Goal: Task Accomplishment & Management: Use online tool/utility

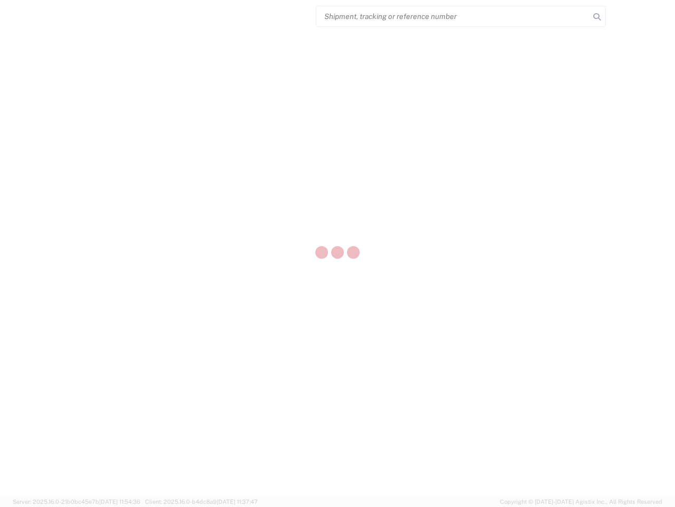
select select "US"
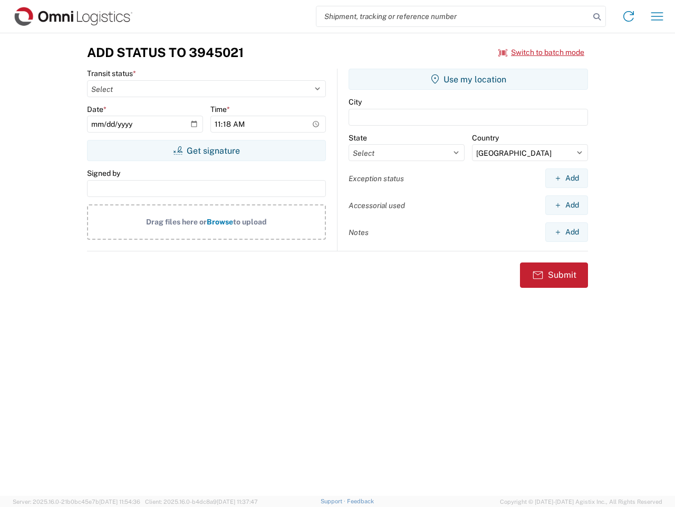
click at [453, 16] on input "search" at bounding box center [453, 16] width 273 height 20
click at [597, 17] on icon at bounding box center [597, 16] width 15 height 15
click at [629, 16] on icon at bounding box center [629, 16] width 17 height 17
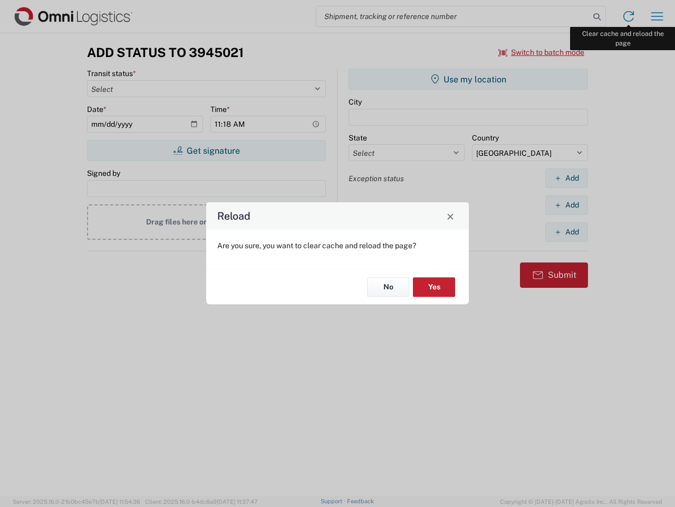
click at [657, 16] on div "Reload Are you sure, you want to clear cache and reload the page? No Yes" at bounding box center [337, 253] width 675 height 507
click at [542, 52] on div "Reload Are you sure, you want to clear cache and reload the page? No Yes" at bounding box center [337, 253] width 675 height 507
click at [206, 150] on div "Reload Are you sure, you want to clear cache and reload the page? No Yes" at bounding box center [337, 253] width 675 height 507
click at [469, 79] on div "Reload Are you sure, you want to clear cache and reload the page? No Yes" at bounding box center [337, 253] width 675 height 507
click at [567, 178] on div "Reload Are you sure, you want to clear cache and reload the page? No Yes" at bounding box center [337, 253] width 675 height 507
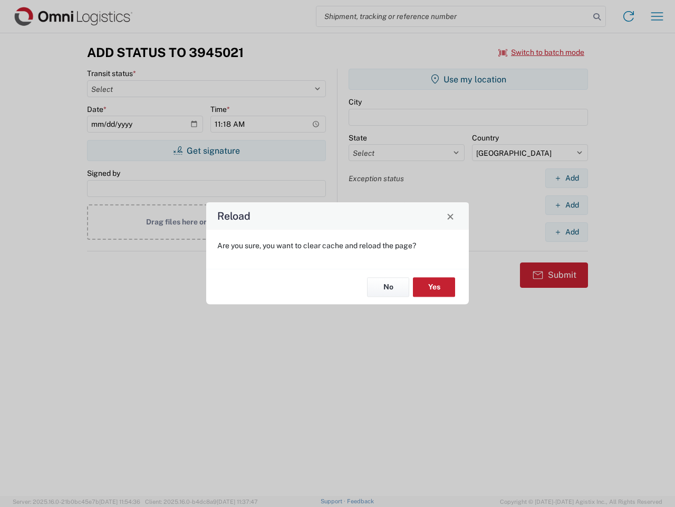
click at [567, 205] on div "Reload Are you sure, you want to clear cache and reload the page? No Yes" at bounding box center [337, 253] width 675 height 507
click at [567, 232] on div "Reload Are you sure, you want to clear cache and reload the page? No Yes" at bounding box center [337, 253] width 675 height 507
